Goal: Information Seeking & Learning: Learn about a topic

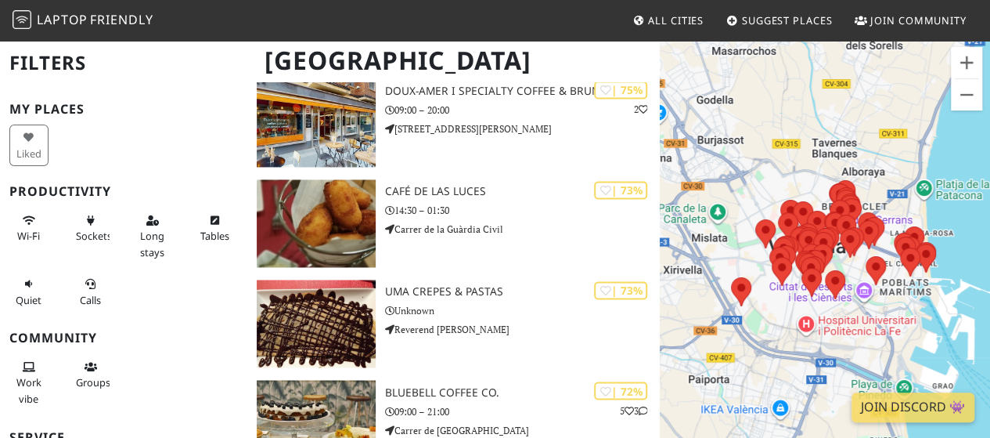
scroll to position [1153, 0]
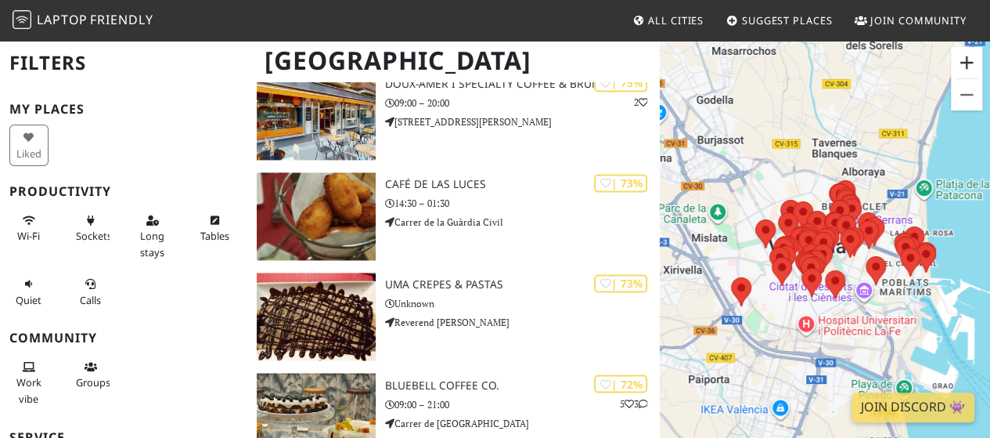
click at [969, 61] on button "Zoom in" at bounding box center [966, 62] width 31 height 31
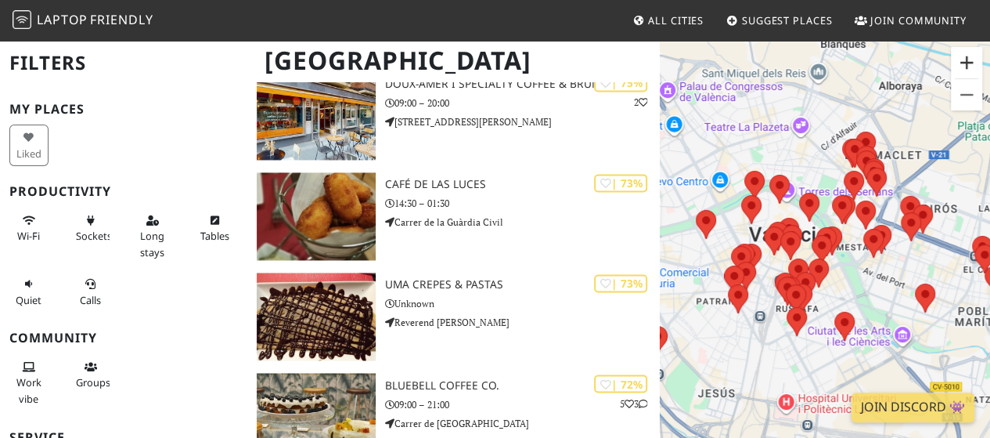
click at [969, 60] on button "Zoom in" at bounding box center [966, 62] width 31 height 31
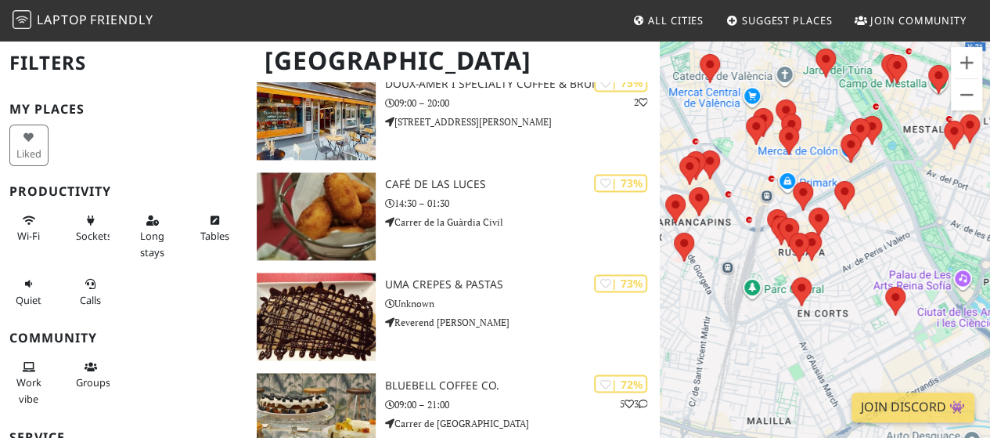
drag, startPoint x: 843, startPoint y: 303, endPoint x: 875, endPoint y: 193, distance: 114.2
click at [875, 193] on div "To navigate, press the arrow keys." at bounding box center [825, 258] width 330 height 438
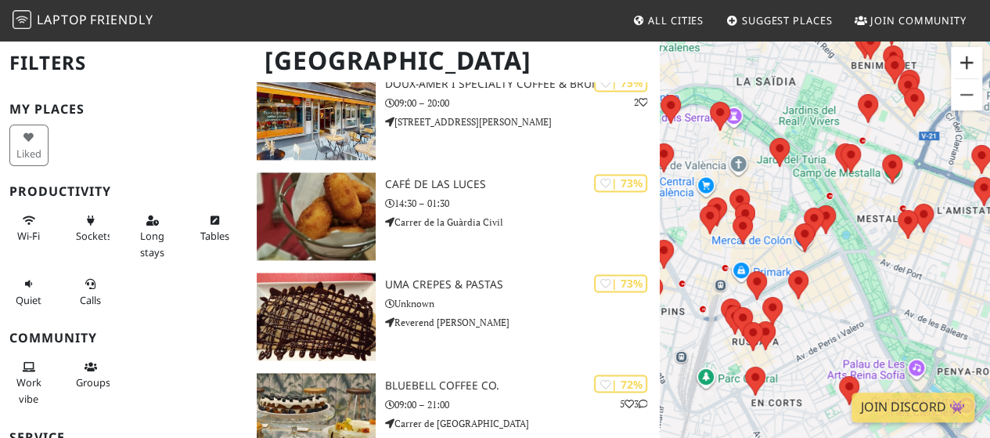
click at [965, 59] on button "Zoom in" at bounding box center [966, 62] width 31 height 31
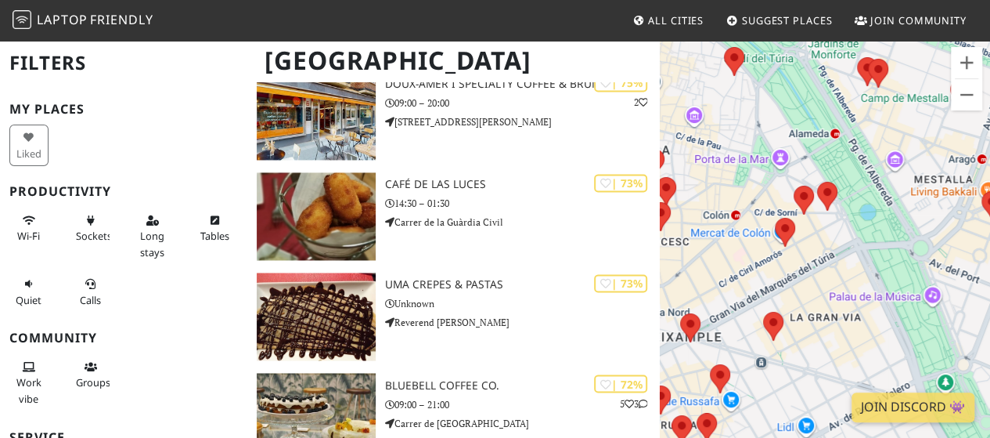
click at [834, 306] on div "To navigate, press the arrow keys." at bounding box center [825, 258] width 330 height 438
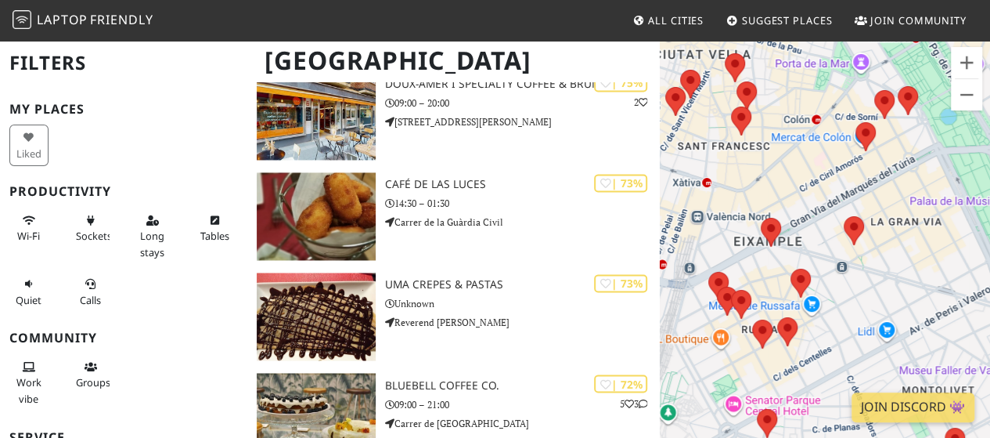
drag, startPoint x: 827, startPoint y: 366, endPoint x: 908, endPoint y: 267, distance: 127.9
click at [908, 267] on div "To navigate, press the arrow keys." at bounding box center [825, 258] width 330 height 438
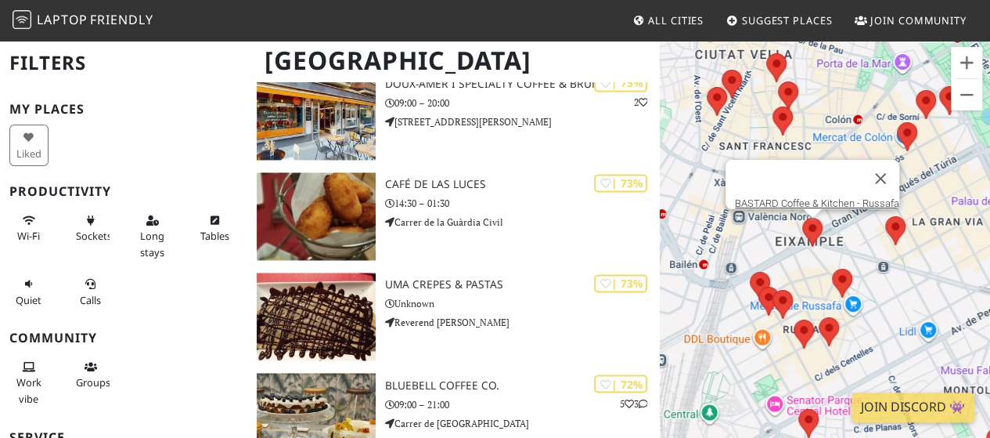
click at [813, 229] on img at bounding box center [812, 231] width 33 height 41
click at [784, 197] on link "BASTARD Coffee & Kitchen - Russafa" at bounding box center [817, 203] width 164 height 12
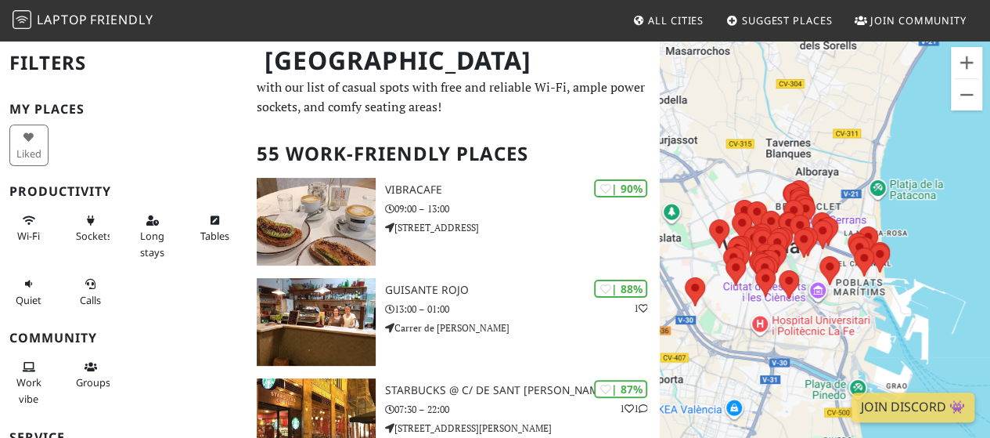
scroll to position [53, 0]
